Goal: Task Accomplishment & Management: Manage account settings

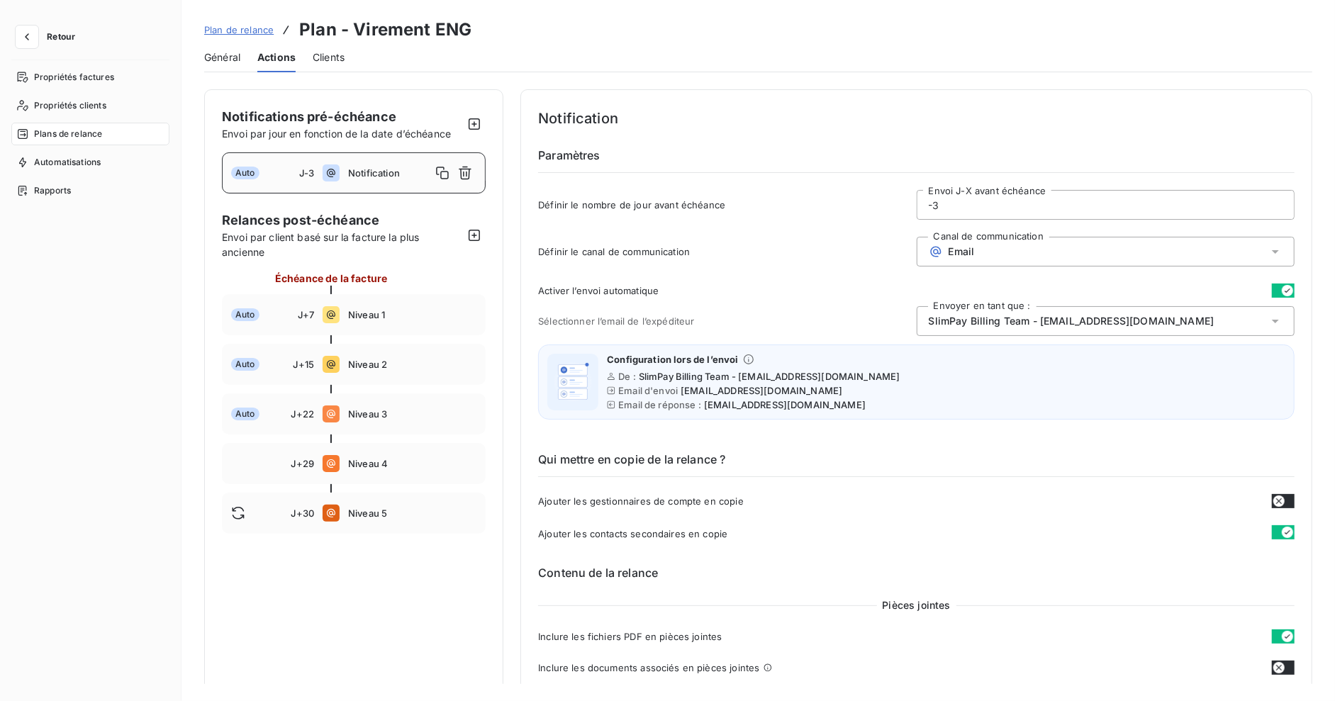
click at [60, 37] on span "Retour" at bounding box center [61, 37] width 28 height 9
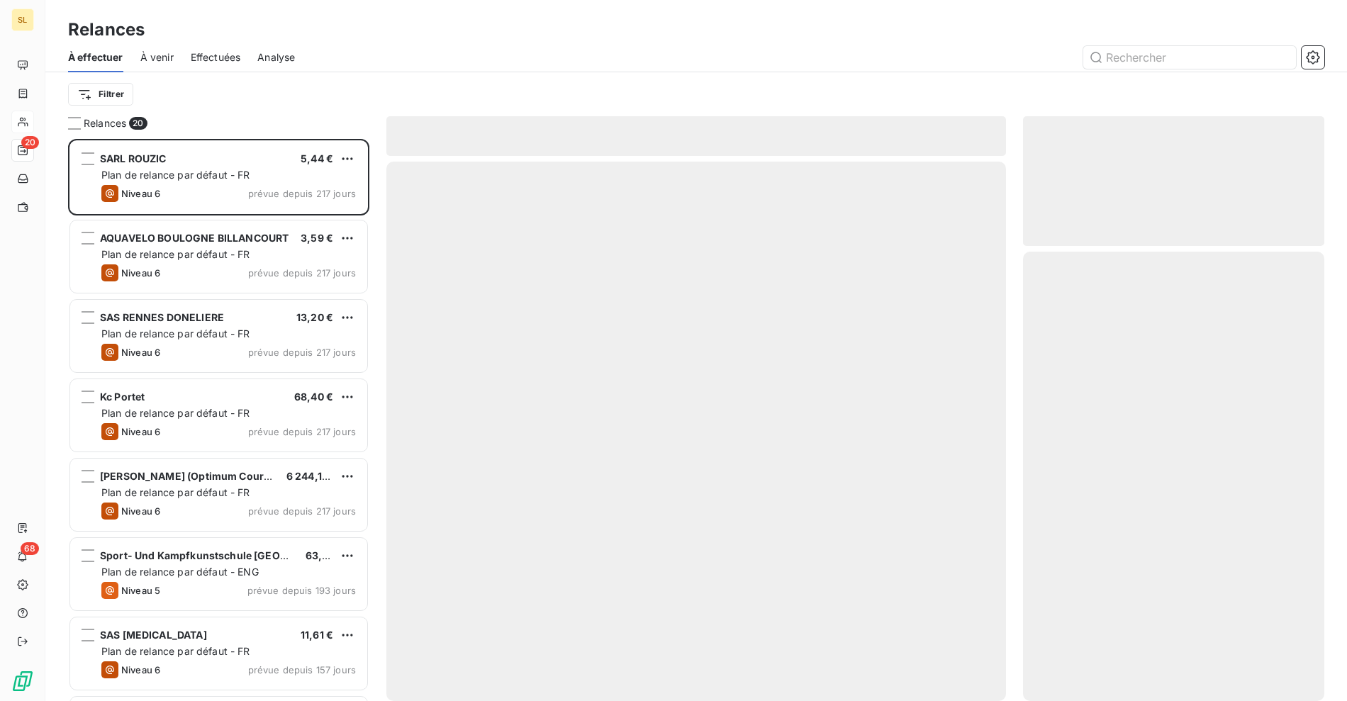
scroll to position [550, 289]
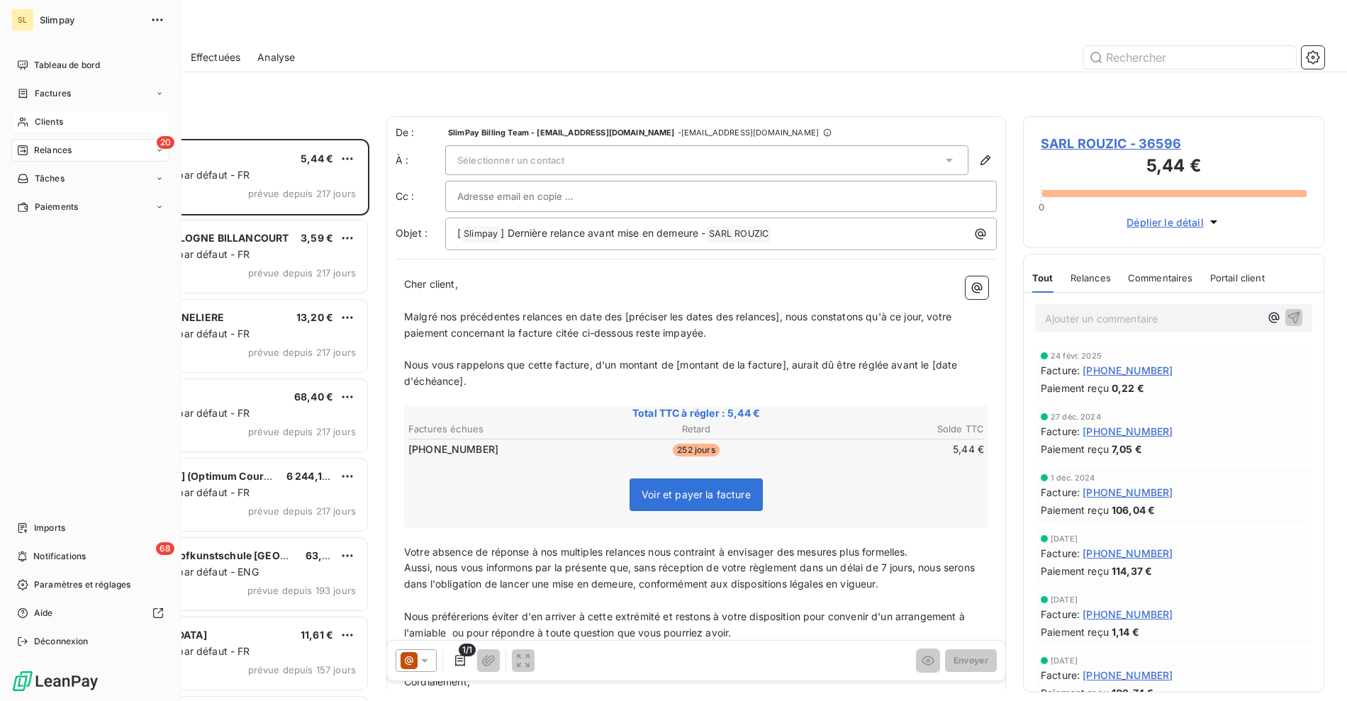
click at [35, 121] on span "Clients" at bounding box center [49, 122] width 28 height 13
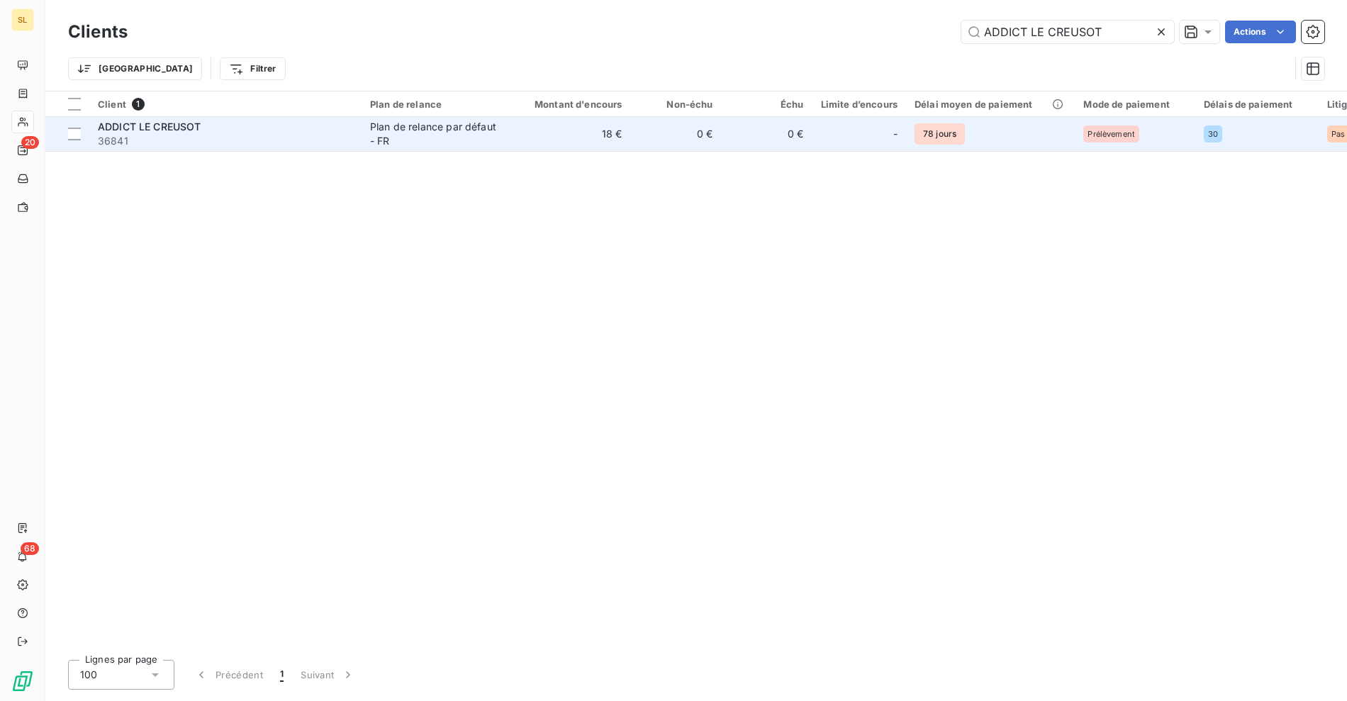
type input "ADDICT LE CREUSOT"
drag, startPoint x: 511, startPoint y: 136, endPoint x: 517, endPoint y: 150, distance: 15.3
click at [511, 136] on td "18 €" at bounding box center [570, 134] width 122 height 34
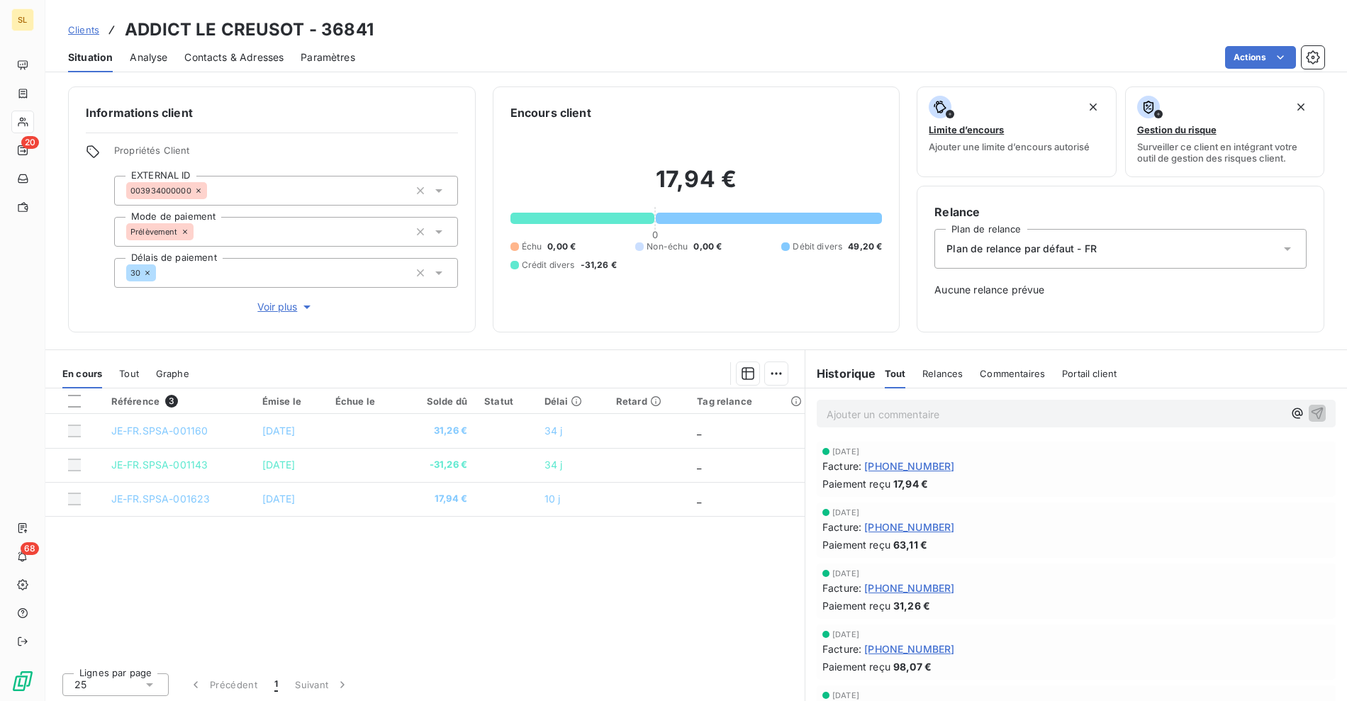
click at [591, 531] on div "Référence 3 Émise le Échue le Solde dû Statut Délai Retard Tag relance JE-FR.SP…" at bounding box center [424, 525] width 759 height 273
click at [569, 21] on div "Clients ADDICT LE CREUSOT - 36841" at bounding box center [696, 30] width 1302 height 26
click at [259, 30] on h3 "ADDICT LE CREUSOT - 36841" at bounding box center [249, 30] width 249 height 26
copy h3 "CREUSOT"
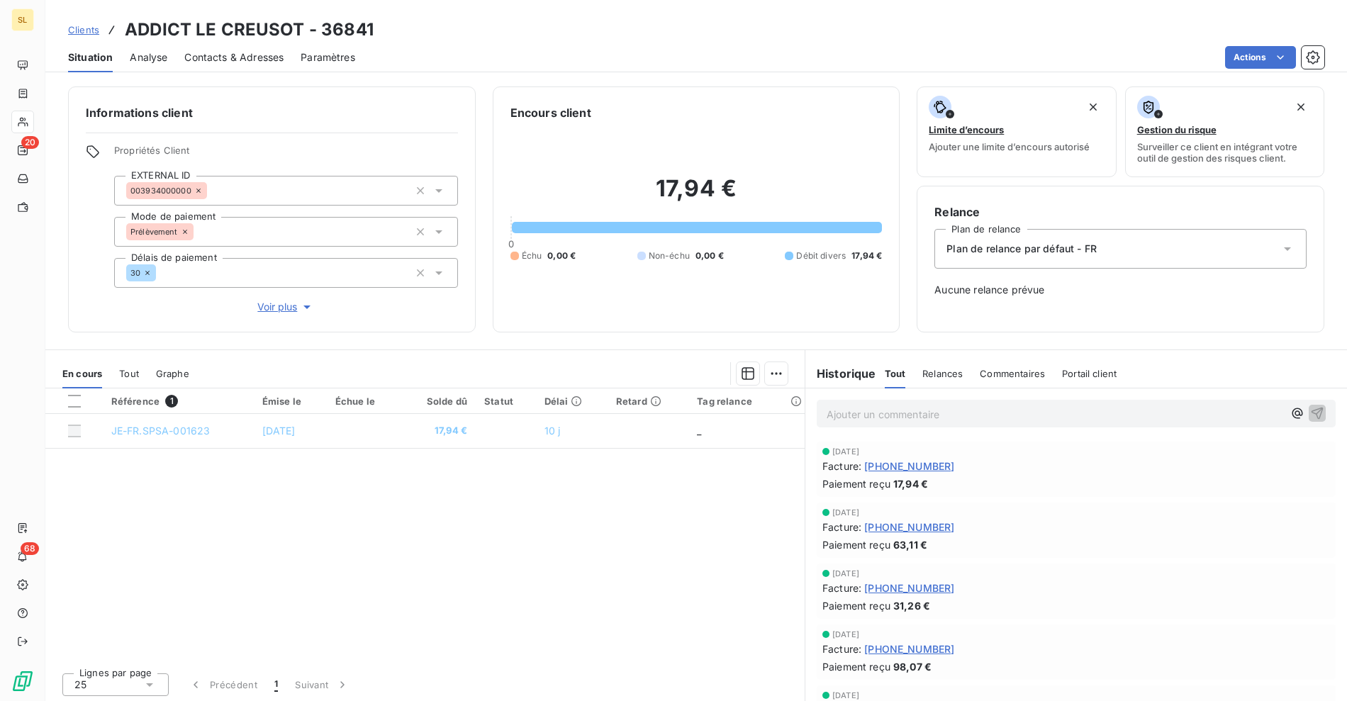
click at [445, 31] on div "Clients ADDICT LE CREUSOT - 36841" at bounding box center [696, 30] width 1302 height 26
click at [66, 28] on div "Clients ADDICT LE CREUSOT - 36841" at bounding box center [696, 30] width 1302 height 26
click at [74, 28] on span "Clients" at bounding box center [83, 29] width 31 height 11
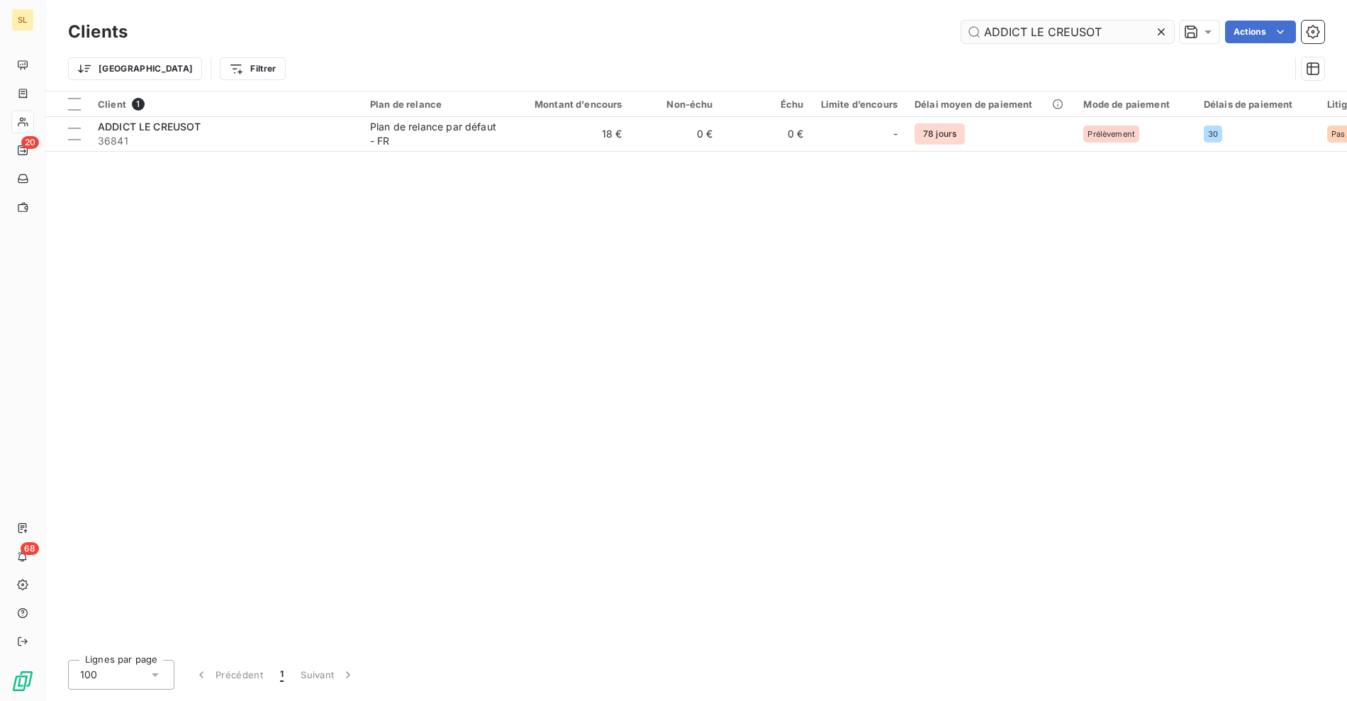
click at [1047, 33] on input "ADDICT LE CREUSOT" at bounding box center [1067, 32] width 213 height 23
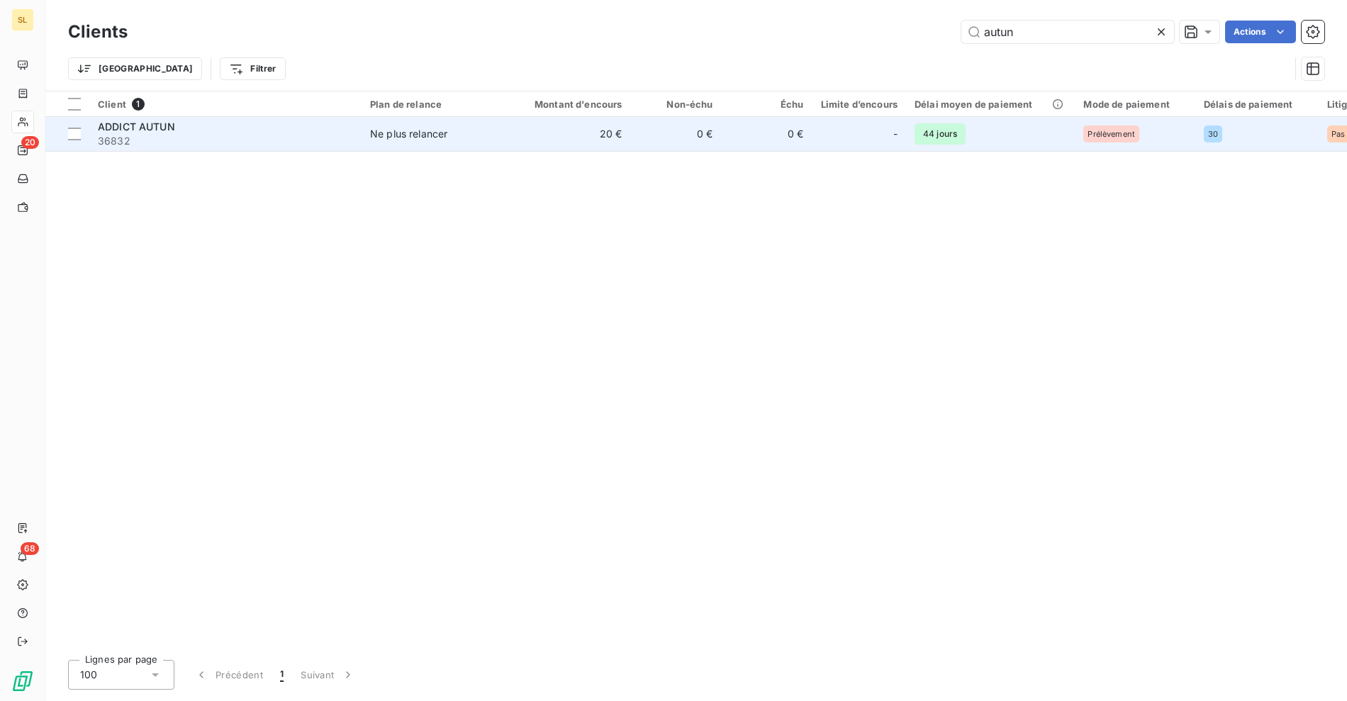
type input "autun"
click at [430, 133] on div "Ne plus relancer" at bounding box center [408, 134] width 77 height 14
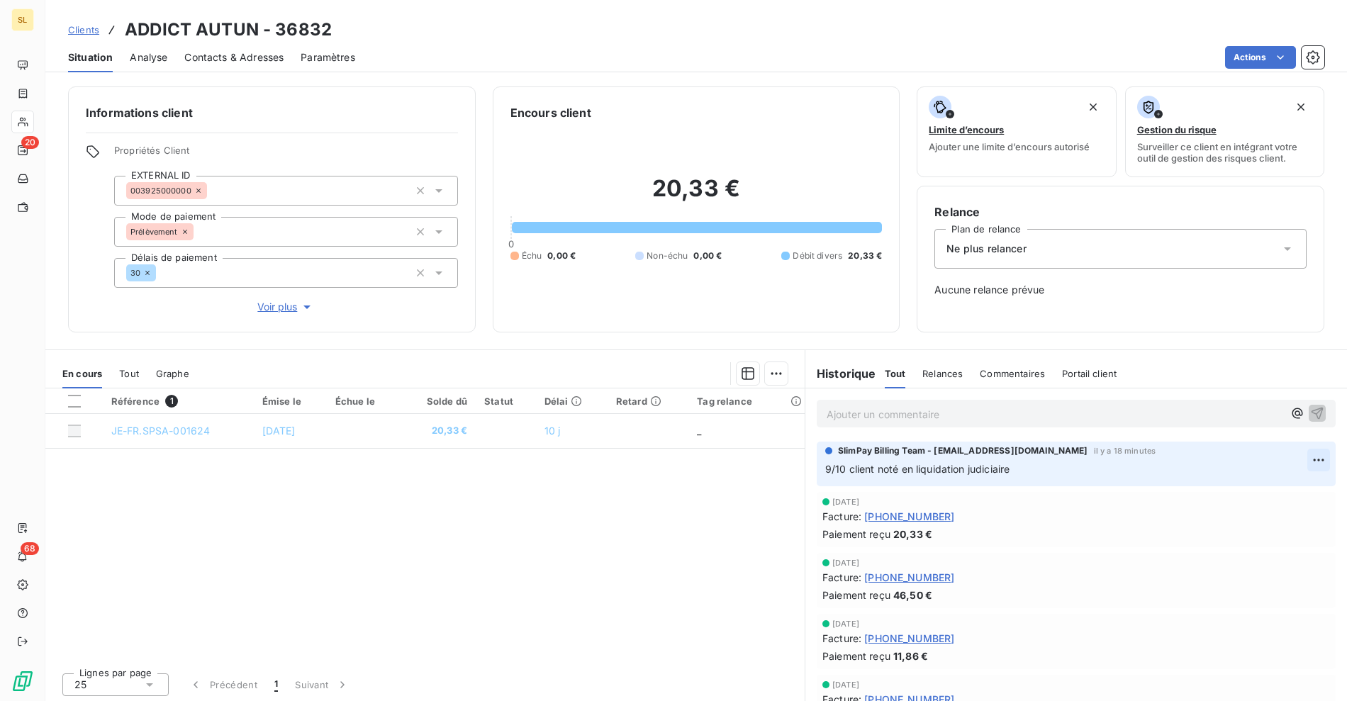
click at [1296, 457] on html "SL 20 68 Clients ADDICT AUTUN - 36832 Situation Analyse Contacts & Adresses Par…" at bounding box center [673, 350] width 1347 height 701
click at [1273, 513] on div "Supprimer" at bounding box center [1260, 516] width 79 height 23
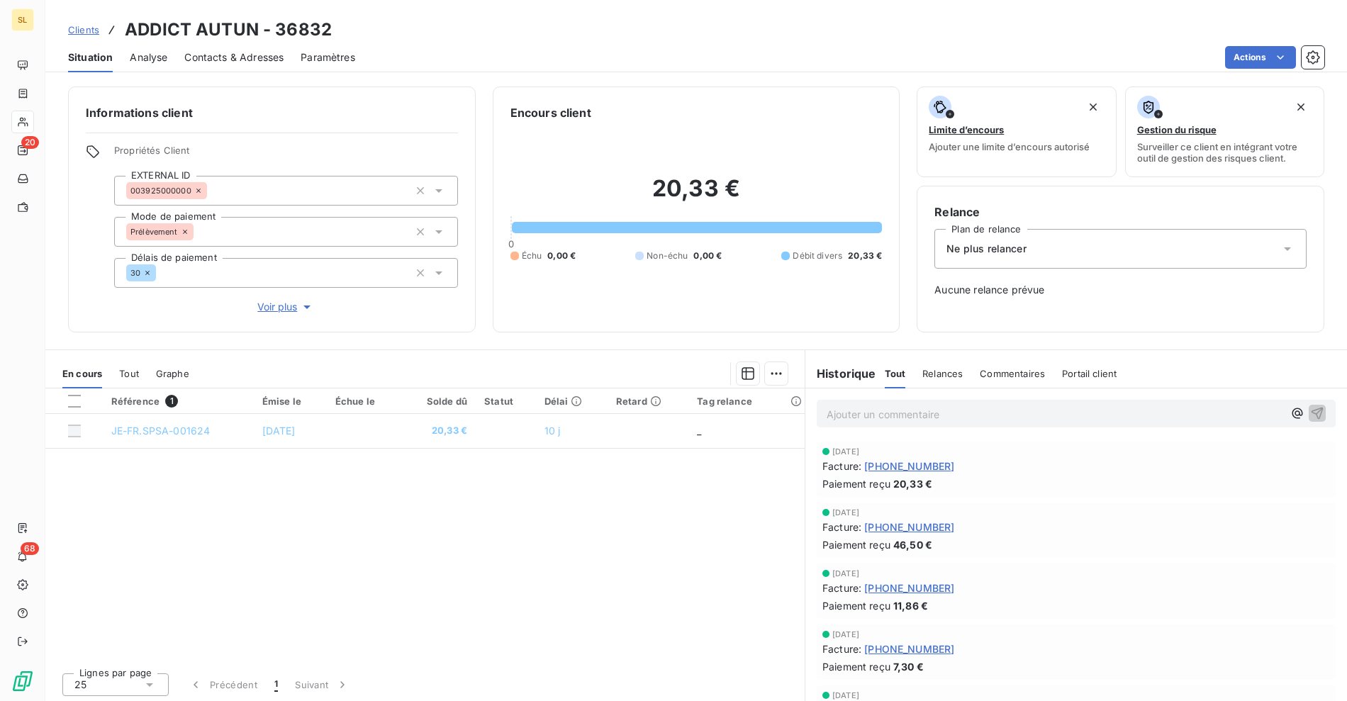
click at [283, 308] on span "Voir plus" at bounding box center [285, 307] width 57 height 14
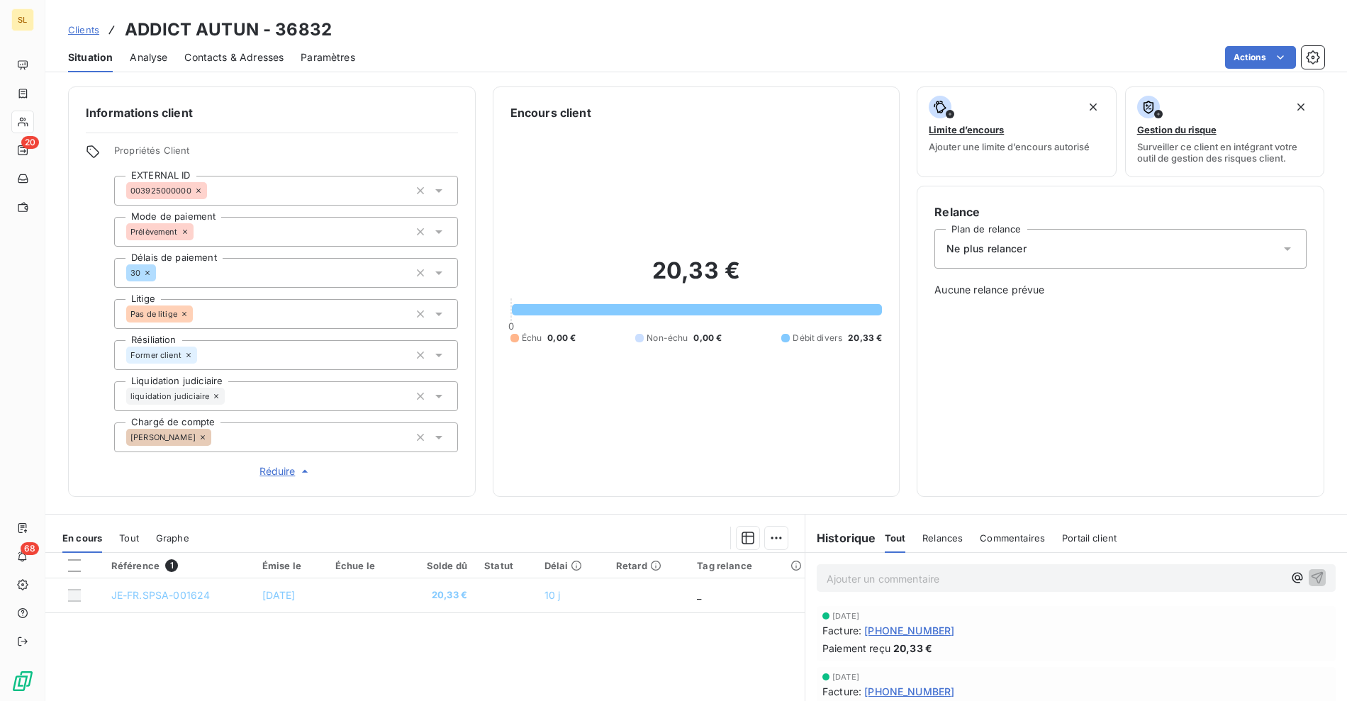
click at [609, 48] on div "Actions" at bounding box center [848, 57] width 952 height 23
